Goal: Task Accomplishment & Management: Complete application form

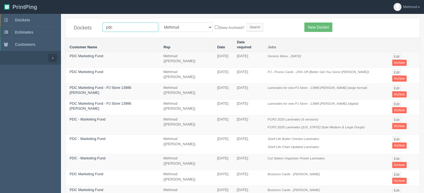
drag, startPoint x: 94, startPoint y: 25, endPoint x: 63, endPoint y: 23, distance: 31.4
type input "age care"
click at [247, 27] on input "Search" at bounding box center [255, 27] width 17 height 8
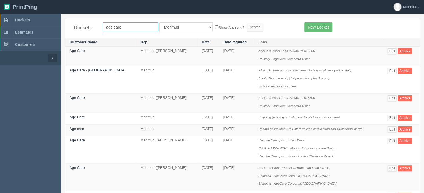
drag, startPoint x: 112, startPoint y: 26, endPoint x: 171, endPoint y: 35, distance: 59.3
click at [171, 35] on div "Dockets age care All Users Ali Ali Test 1 Aly Amy Ankit Arif Brandon Dan France…" at bounding box center [242, 27] width 354 height 19
type input "age"
click at [247, 27] on input "Search" at bounding box center [255, 27] width 17 height 8
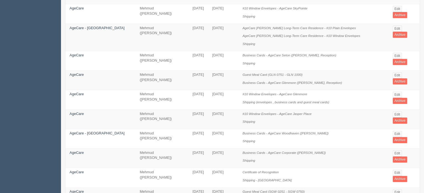
scroll to position [389, 0]
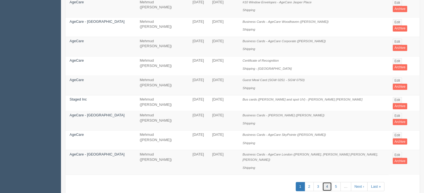
click at [326, 182] on link "4" at bounding box center [326, 186] width 9 height 9
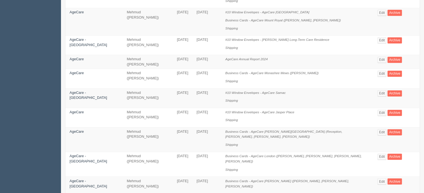
scroll to position [365, 0]
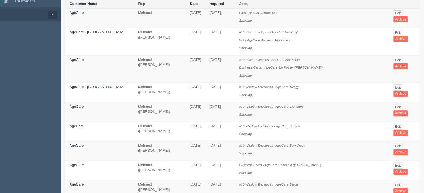
scroll to position [6, 0]
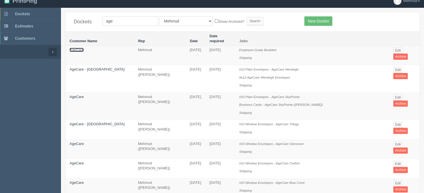
click at [78, 48] on link "AgeCare" at bounding box center [77, 50] width 14 height 4
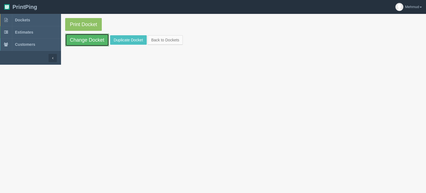
click at [87, 40] on link "Change Docket" at bounding box center [87, 40] width 44 height 13
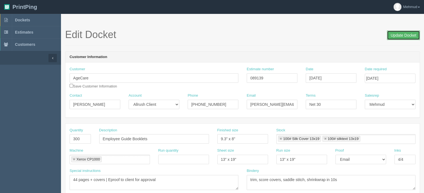
click at [398, 34] on input "Update Docket" at bounding box center [403, 34] width 33 height 9
click at [21, 18] on span "Dockets" at bounding box center [22, 20] width 15 height 4
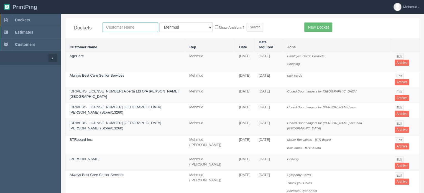
click at [123, 30] on input "text" at bounding box center [131, 26] width 56 height 9
type input "corteva"
click at [247, 23] on input "Search" at bounding box center [255, 27] width 17 height 8
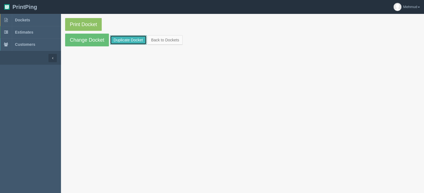
click at [122, 40] on link "Duplicate Docket" at bounding box center [128, 39] width 37 height 9
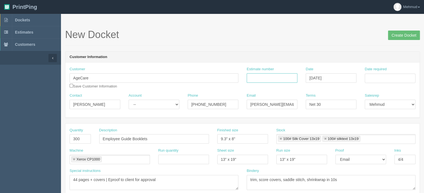
click at [266, 78] on input "Estimate number" at bounding box center [272, 77] width 51 height 9
type input "089139"
type input "500"
click at [140, 108] on select "-- Existing Client Allrush Client Rep Client" at bounding box center [154, 104] width 51 height 9
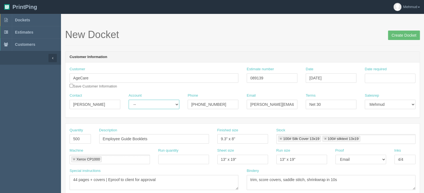
select select "Allrush Client"
click at [129, 100] on select "-- Existing Client Allrush Client Rep Client" at bounding box center [154, 104] width 51 height 9
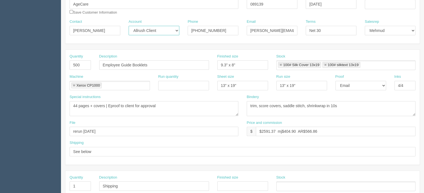
scroll to position [83, 0]
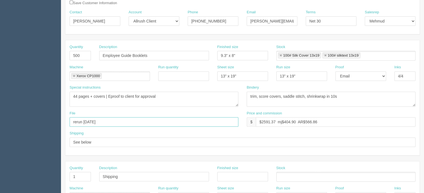
drag, startPoint x: 101, startPoint y: 121, endPoint x: 84, endPoint y: 118, distance: 16.7
click at [84, 118] on input "rerun Dec 2024" at bounding box center [154, 121] width 169 height 9
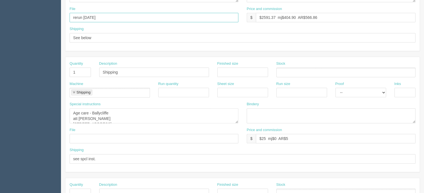
scroll to position [194, 0]
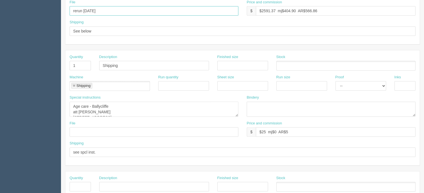
type input "rerun March 2025"
drag, startPoint x: 72, startPoint y: 105, endPoint x: 167, endPoint y: 116, distance: 96.0
click at [167, 116] on div "Special instructions Age care - Ballycliffe att Duna McKay 70 Station St, Ajax,…" at bounding box center [153, 108] width 177 height 26
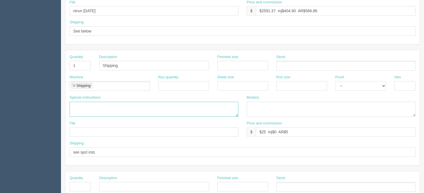
scroll to position [0, 0]
click at [72, 103] on textarea "Age care - Ballycliffe att Duna McKay 70 Station St, Ajax, ON L1S 1R9" at bounding box center [154, 108] width 169 height 15
paste textarea "AgeCare Corporate 19655 Walden Blvd SE Calgary, AB T2X 0N7"
click at [110, 105] on textarea "Age care - Ballycliffe att Duna McKay 70 Station St, Ajax, ON L1S 1R9" at bounding box center [154, 108] width 169 height 15
click at [90, 110] on textarea "Age care - Ballycliffe att Duna McKay 70 Station St, Ajax, ON L1S 1R9" at bounding box center [154, 108] width 169 height 15
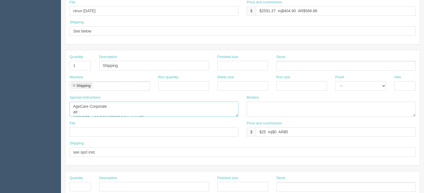
paste textarea "Clare Tan"
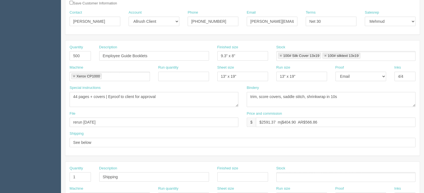
scroll to position [83, 0]
type textarea "AgeCare Corporate att : Clare Tan 19655 Walden Blvd SE Calgary, AB T2X 0N7"
drag, startPoint x: 275, startPoint y: 120, endPoint x: 262, endPoint y: 119, distance: 13.6
click at [262, 119] on input "$2591.37 mj$404.90 AR$566.86" at bounding box center [336, 121] width 160 height 9
drag, startPoint x: 296, startPoint y: 120, endPoint x: 284, endPoint y: 121, distance: 11.6
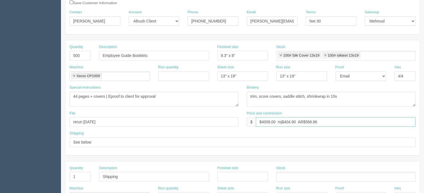
click at [284, 121] on input "$4009.00 mj$404.90 AR$566.86" at bounding box center [336, 121] width 160 height 9
drag, startPoint x: 322, startPoint y: 121, endPoint x: 304, endPoint y: 122, distance: 18.3
click at [304, 122] on input "$4009.00 mj$626.40 AR$566.86" at bounding box center [336, 121] width 160 height 9
drag, startPoint x: 306, startPoint y: 120, endPoint x: 324, endPoint y: 118, distance: 17.8
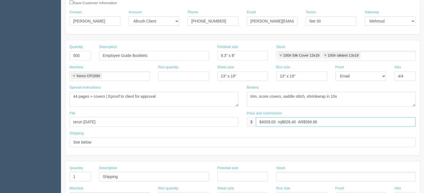
click at [324, 118] on input "$4009.00 mj$626.40 AR$566.86" at bounding box center [336, 121] width 160 height 9
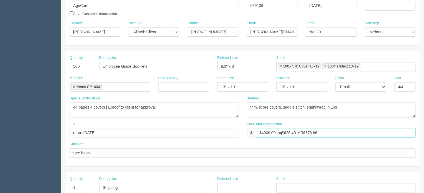
scroll to position [28, 0]
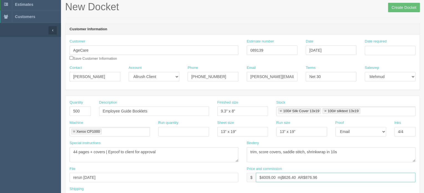
type input "$4009.00 mj$626.40 AR$876.96"
click at [375, 49] on input "Date required" at bounding box center [390, 50] width 51 height 9
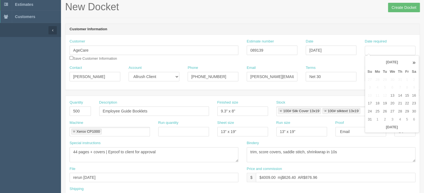
click at [407, 102] on td "22" at bounding box center [407, 103] width 7 height 8
type input "August 22, 2025"
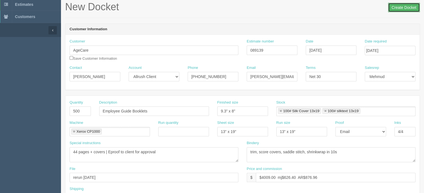
click at [399, 8] on input "Create Docket" at bounding box center [404, 7] width 32 height 9
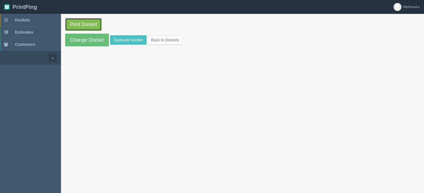
click at [83, 25] on link "Print Docket" at bounding box center [83, 24] width 37 height 13
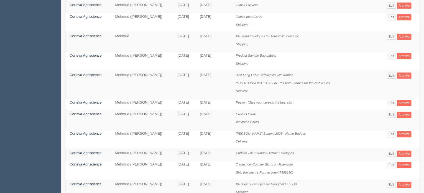
scroll to position [305, 0]
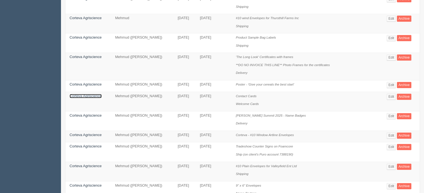
click at [89, 95] on link "Corteva Agriscience" at bounding box center [86, 96] width 32 height 4
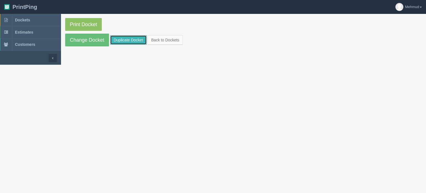
click at [128, 40] on link "Duplicate Docket" at bounding box center [128, 39] width 37 height 9
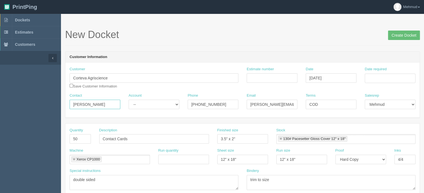
drag, startPoint x: 100, startPoint y: 104, endPoint x: 20, endPoint y: 101, distance: 80.1
type input "[PERSON_NAME]"
click at [168, 105] on select "-- Existing Client Allrush Client Rep Client" at bounding box center [154, 104] width 51 height 9
select select "Rep Client"
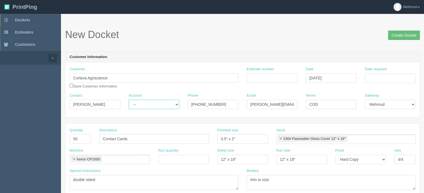
click at [129, 100] on select "-- Existing Client Allrush Client Rep Client" at bounding box center [154, 104] width 51 height 9
drag, startPoint x: 145, startPoint y: 105, endPoint x: 126, endPoint y: 106, distance: 18.6
click at [126, 106] on div "Contact [PERSON_NAME] Account -- Existing Client Allrush Client Rep Client Phon…" at bounding box center [242, 103] width 354 height 20
click at [214, 103] on input "Phone" at bounding box center [213, 104] width 51 height 9
paste input "[PHONE_NUMBER]"
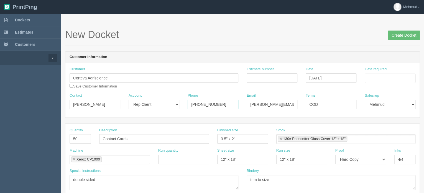
type input "[PHONE_NUMBER]"
drag, startPoint x: 249, startPoint y: 103, endPoint x: 354, endPoint y: 106, distance: 104.3
click at [354, 106] on div "Contact [PERSON_NAME] Account -- Existing Client Allrush Client Rep Client Phon…" at bounding box center [242, 103] width 354 height 20
paste input "[PERSON_NAME].[PERSON_NAME]-1"
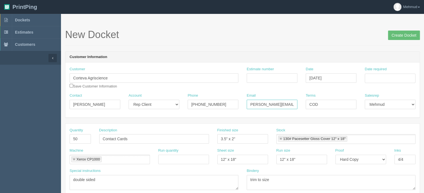
scroll to position [0, 8]
type input "[PERSON_NAME][EMAIL_ADDRESS][PERSON_NAME][DOMAIN_NAME]"
drag, startPoint x: 324, startPoint y: 104, endPoint x: 291, endPoint y: 103, distance: 32.7
click at [291, 103] on div "Contact [PERSON_NAME] Account -- Existing Client Allrush Client Rep Client Phon…" at bounding box center [242, 103] width 354 height 20
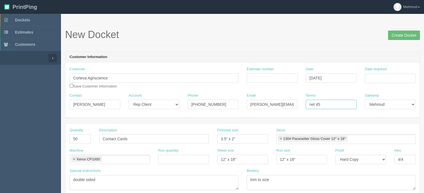
type input "net 45"
click at [386, 78] on input "Date required" at bounding box center [390, 77] width 51 height 9
click at [399, 131] on td "21" at bounding box center [399, 131] width 7 height 8
type input "[DATE]"
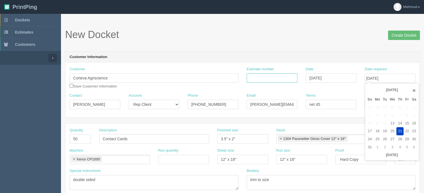
click at [277, 80] on input "Estimate number" at bounding box center [272, 77] width 51 height 9
click at [267, 78] on input "Estimate number" at bounding box center [272, 77] width 51 height 9
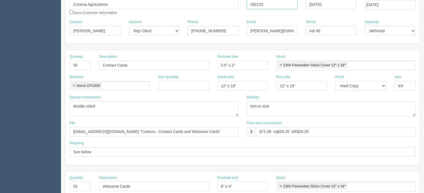
scroll to position [83, 0]
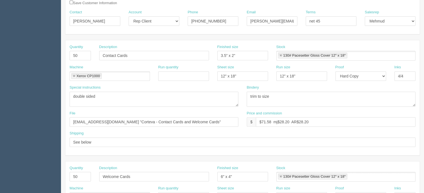
type input "092123"
drag, startPoint x: 73, startPoint y: 54, endPoint x: 54, endPoint y: 52, distance: 19.3
click at [55, 52] on section "Dockets Estimates Customers" at bounding box center [212, 175] width 424 height 489
type input "6000"
click at [141, 54] on input "Contact Cards" at bounding box center [154, 55] width 110 height 9
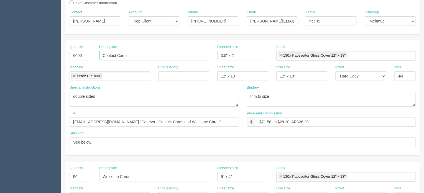
drag, startPoint x: 122, startPoint y: 56, endPoint x: 95, endPoint y: 57, distance: 27.5
click at [95, 57] on div "Description Contact Cards" at bounding box center [154, 54] width 118 height 20
paste input "Brevant Big Splash Insert"
type input "Brevant Big Splash Insert"
drag, startPoint x: 237, startPoint y: 55, endPoint x: 172, endPoint y: 63, distance: 65.9
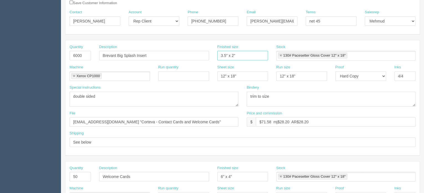
click at [173, 63] on div "Quantity 6000 Description Brevant Big Splash Insert Finished size 3.5" x 2" Sto…" at bounding box center [242, 54] width 354 height 20
type input "3.75x5"
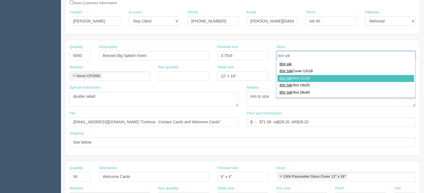
type input "80# silk"
type input "80# Silk Text 12x18"
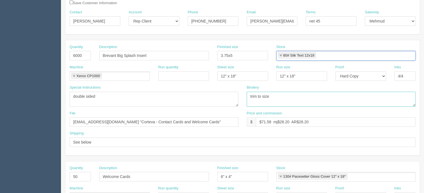
click at [284, 98] on textarea "trim to size" at bounding box center [331, 98] width 169 height 15
type textarea "trim to size, bundle and shrink in 250"
drag, startPoint x: 272, startPoint y: 121, endPoint x: 261, endPoint y: 120, distance: 11.1
click at [261, 120] on input "$71.58 mj$28.20 AR$28.20" at bounding box center [336, 121] width 160 height 9
drag, startPoint x: 290, startPoint y: 120, endPoint x: 280, endPoint y: 124, distance: 11.0
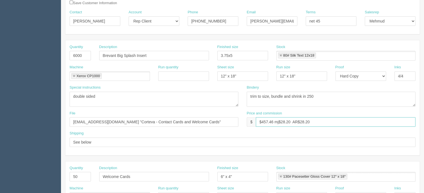
click at [280, 124] on input "$457.46 mj$28.20 AR$28.20" at bounding box center [336, 121] width 160 height 9
drag, startPoint x: 308, startPoint y: 120, endPoint x: 300, endPoint y: 121, distance: 8.4
click at [300, 121] on input "$457.46 mj$94.18 AR$28.20" at bounding box center [336, 121] width 160 height 9
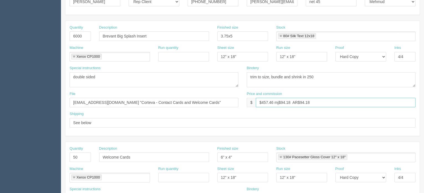
scroll to position [111, 0]
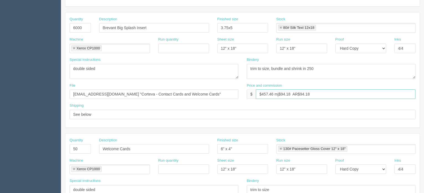
type input "$457.46 mj$94.18 AR$94.18"
drag, startPoint x: 184, startPoint y: 92, endPoint x: 101, endPoint y: 90, distance: 83.2
click at [101, 90] on input "files@allrush.ca "Corteva - Contact Cards and Welcome Cards"" at bounding box center [154, 93] width 169 height 9
click at [114, 93] on input "files@allrush.ca" at bounding box center [154, 93] width 169 height 9
paste input "Print Request: Big Splash Inserts -"
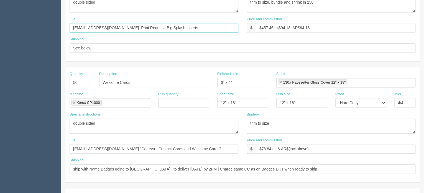
scroll to position [222, 0]
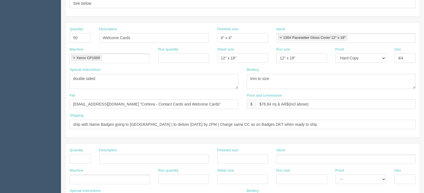
type input "files@allrush.ca Print Request: Big Splash Inserts -"
drag, startPoint x: 103, startPoint y: 102, endPoint x: 222, endPoint y: 104, distance: 118.7
click at [222, 104] on input "files@allrush.ca "Corteva - Contact Cards and Welcome Cards"" at bounding box center [154, 103] width 169 height 9
paste input "Print Request: Big Splash Inserts -"
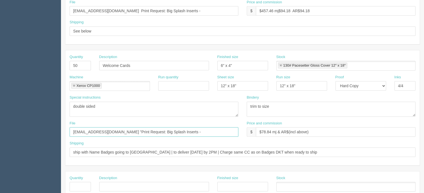
scroll to position [166, 0]
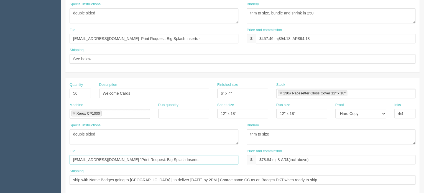
type input "files@allrush.ca "Print Request: Big Splash Inserts -"
drag, startPoint x: 80, startPoint y: 91, endPoint x: 50, endPoint y: 95, distance: 29.9
click at [50, 95] on section "Dockets Estimates Customers" at bounding box center [212, 92] width 424 height 489
type input "9000"
drag, startPoint x: 118, startPoint y: 88, endPoint x: 75, endPoint y: 88, distance: 42.1
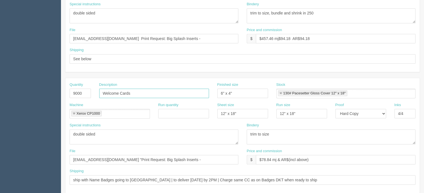
click at [75, 88] on div "Quantity 9000 Description Welcome Cards Finished size 6" x 4" Stock 130# Pacese…" at bounding box center [242, 92] width 354 height 20
paste input "Flex+ Rewards Insert"
type input "Flex+ Rewards Insert"
drag, startPoint x: 241, startPoint y: 94, endPoint x: 170, endPoint y: 90, distance: 71.6
click at [170, 90] on div "Quantity 9000 Description Flex+ Rewards Insert Finished size 6" x 4" Stock 130#…" at bounding box center [242, 92] width 354 height 20
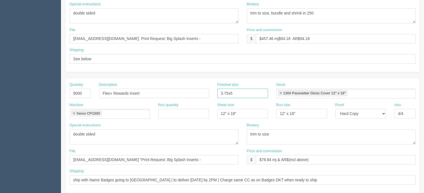
type input "3.75x5"
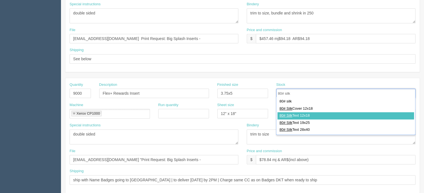
type input "80# silk"
type input "80# Silk Text 12x18"
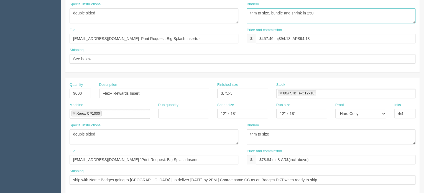
drag, startPoint x: 284, startPoint y: 12, endPoint x: 228, endPoint y: 15, distance: 55.6
click at [228, 15] on div "Special instructions double sided Bindery trim to size" at bounding box center [242, 15] width 354 height 26
drag, startPoint x: 258, startPoint y: 133, endPoint x: 215, endPoint y: 134, distance: 43.3
click at [215, 134] on div "Special instructions double sided Bindery trim to size" at bounding box center [242, 136] width 354 height 26
paste textarea ", bundle and shrink in 250e"
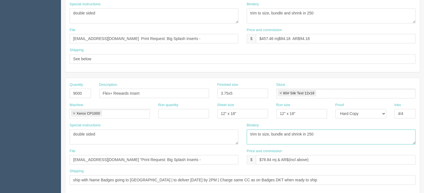
type textarea "trim to size, bundle and shrink in 250"
click at [100, 56] on input "See below" at bounding box center [243, 58] width 346 height 9
drag, startPoint x: 96, startPoint y: 58, endPoint x: 61, endPoint y: 55, distance: 35.6
click at [61, 55] on section "New Docket Create Docket Customer Information Customer Corteva Agriscience Save…" at bounding box center [242, 92] width 363 height 489
drag, startPoint x: 302, startPoint y: 178, endPoint x: 55, endPoint y: 181, distance: 246.4
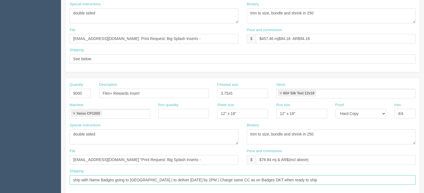
click at [57, 180] on section "Dockets Estimates Customers" at bounding box center [212, 92] width 424 height 489
paste input "See below"
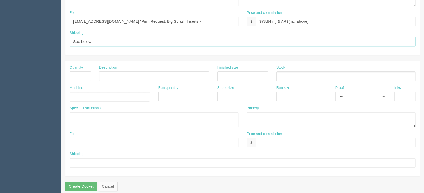
scroll to position [305, 0]
type input "See below"
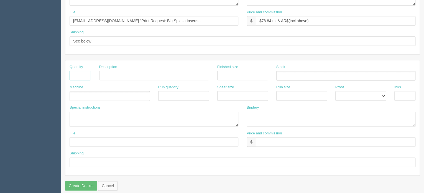
click at [74, 75] on input "text" at bounding box center [80, 75] width 21 height 9
type input "1"
type input "shipping"
click at [85, 115] on textarea at bounding box center [154, 118] width 169 height 15
paste textarea "Kristina Illes/Ely Ulat 278 Pinebush Road, Suite 201, Cambridge, Ontario, N1T 1…"
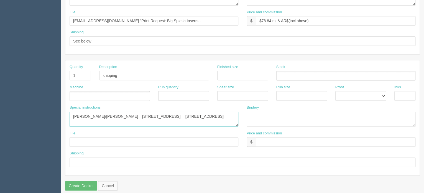
drag, startPoint x: 162, startPoint y: 118, endPoint x: 64, endPoint y: 124, distance: 98.3
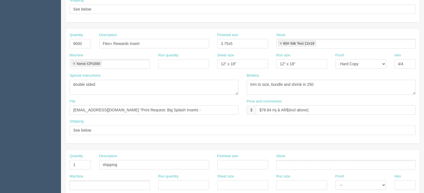
scroll to position [225, 0]
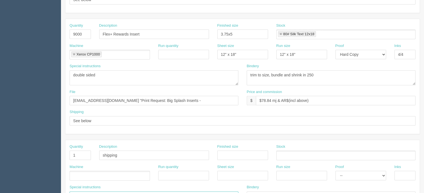
type textarea "Kristina Illes/Ely Ulat 278 Pinebush Road, Suite 201, Cambridge, Ontario, N1T 1…"
drag, startPoint x: 272, startPoint y: 98, endPoint x: 261, endPoint y: 98, distance: 11.1
click at [261, 98] on input "$78.84 mj & AR$(incl above)" at bounding box center [336, 100] width 160 height 9
click at [279, 98] on input "$655.18 mj & AR$(incl above)" at bounding box center [336, 100] width 160 height 9
drag, startPoint x: 305, startPoint y: 98, endPoint x: 368, endPoint y: 101, distance: 62.7
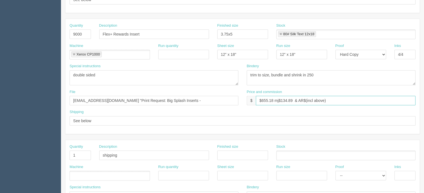
click at [368, 101] on input "$655.18 mj$134.89 & AR$(incl above)" at bounding box center [336, 100] width 160 height 9
click at [297, 99] on input "$655.18 mj$134.89 & AR$134.89" at bounding box center [336, 100] width 160 height 9
type input "$655.18 mj$134.89 AR$134.89"
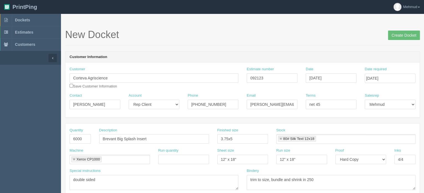
scroll to position [0, 0]
click at [400, 37] on input "Create Docket" at bounding box center [404, 34] width 32 height 9
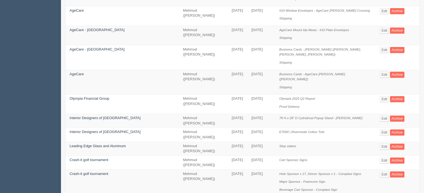
scroll to position [222, 0]
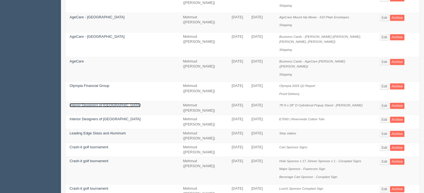
click at [105, 103] on link "Interior Designers of [GEOGRAPHIC_DATA]" at bounding box center [105, 105] width 71 height 4
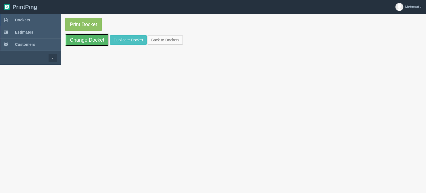
click at [88, 45] on link "Change Docket" at bounding box center [87, 40] width 44 height 13
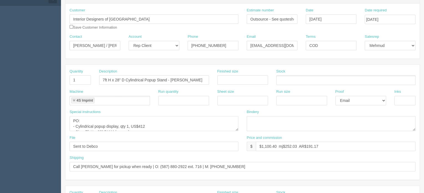
scroll to position [83, 0]
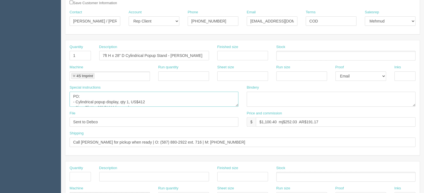
click at [88, 98] on textarea "PO: - Cylindrical popup display, qty 1, US$412 - Size: 7ft H x 28” DIAM (approx…" at bounding box center [154, 98] width 169 height 15
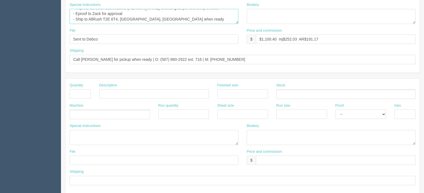
scroll to position [166, 0]
